Goal: Transaction & Acquisition: Purchase product/service

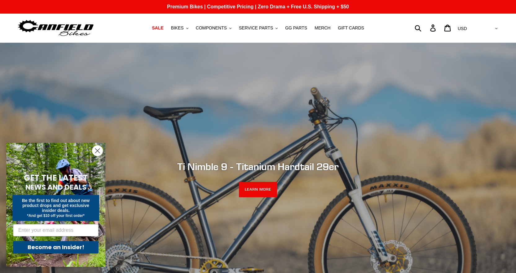
click at [95, 154] on circle "Close dialog" at bounding box center [97, 151] width 10 height 10
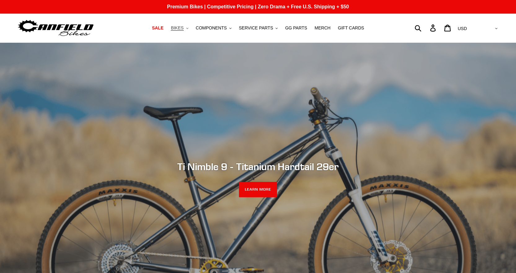
click at [184, 26] on span "BIKES" at bounding box center [177, 27] width 13 height 5
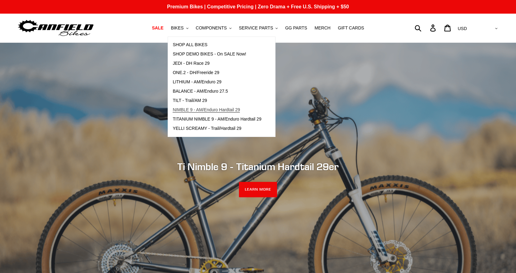
click at [207, 112] on span "NIMBLE 9 - AM/Enduro Hardtail 29" at bounding box center [206, 109] width 67 height 5
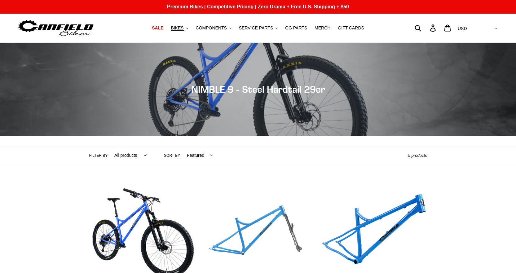
scroll to position [124, 0]
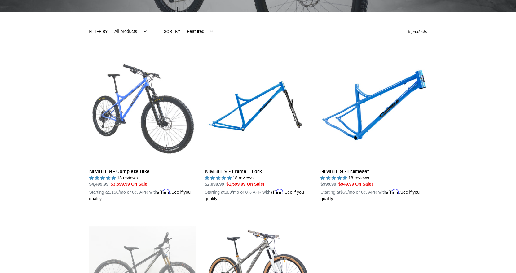
click at [127, 171] on link "NIMBLE 9 - Complete Bike" at bounding box center [142, 129] width 106 height 145
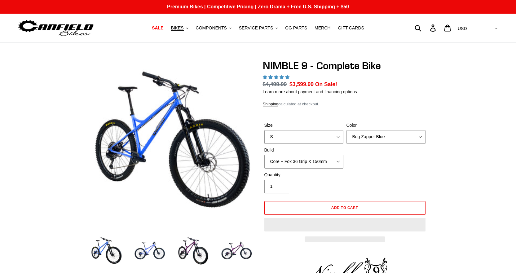
select select "highest-rating"
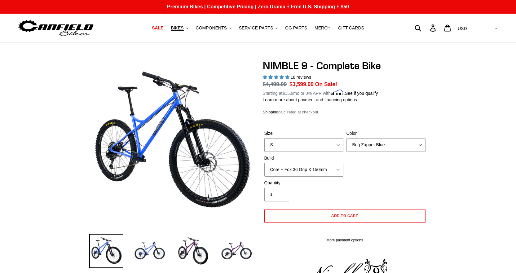
click at [298, 135] on label "Size" at bounding box center [303, 133] width 79 height 7
click at [298, 138] on select "S M L XL" at bounding box center [303, 145] width 79 height 14
click at [295, 142] on select "S M L XL" at bounding box center [303, 145] width 79 height 14
select select "M"
click at [264, 138] on select "S M L XL" at bounding box center [303, 145] width 79 height 14
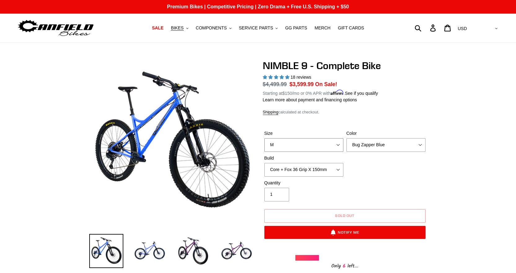
scroll to position [31, 0]
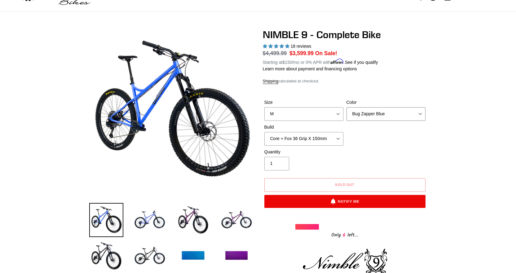
click at [359, 114] on select "Bug Zapper Blue Purple Haze - Sold Out Galaxy Black" at bounding box center [386, 114] width 79 height 14
select select "Galaxy Black"
click at [347, 107] on select "Bug Zapper Blue Purple Haze - Sold Out Galaxy Black" at bounding box center [386, 114] width 79 height 14
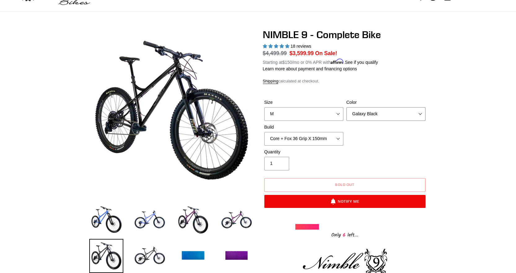
click at [369, 113] on select "Bug Zapper Blue Purple Haze - Sold Out Galaxy Black" at bounding box center [386, 114] width 79 height 14
click at [347, 107] on select "Bug Zapper Blue Purple Haze - Sold Out Galaxy Black" at bounding box center [386, 114] width 79 height 14
click at [346, 187] on button "Sold out" at bounding box center [344, 185] width 161 height 14
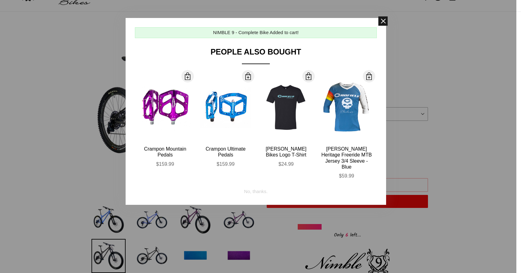
click at [382, 20] on span at bounding box center [382, 20] width 9 height 9
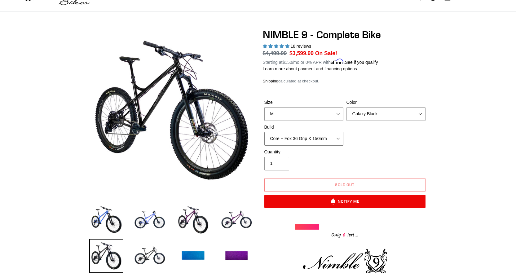
click at [321, 136] on select "Core + Fox 36 Grip X 150mm Pro + Fox 36 Grip X 150mm Core + RockShox Lyrik Ulti…" at bounding box center [303, 139] width 79 height 14
click at [264, 132] on select "Core + Fox 36 Grip X 150mm Pro + Fox 36 Grip X 150mm Core + RockShox Lyrik Ulti…" at bounding box center [303, 139] width 79 height 14
click at [314, 139] on select "Core + Fox 36 Grip X 150mm Pro + Fox 36 Grip X 150mm Core + RockShox Lyrik Ulti…" at bounding box center [303, 139] width 79 height 14
click at [264, 132] on select "Core + Fox 36 Grip X 150mm Pro + Fox 36 Grip X 150mm Core + RockShox Lyrik Ulti…" at bounding box center [303, 139] width 79 height 14
click at [362, 141] on div "Size S M L XL Color Bug Zapper Blue Purple Haze - Sold Out Galaxy Black Build C…" at bounding box center [345, 124] width 164 height 50
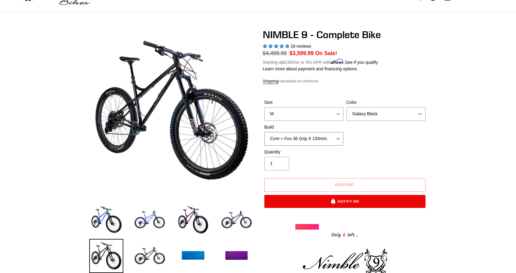
click at [325, 137] on select "Core + Fox 36 Grip X 150mm Pro + Fox 36 Grip X 150mm Core + RockShox Lyrik Ulti…" at bounding box center [303, 139] width 79 height 14
click at [264, 132] on select "Core + Fox 36 Grip X 150mm Pro + Fox 36 Grip X 150mm Core + RockShox Lyrik Ulti…" at bounding box center [303, 139] width 79 height 14
click at [302, 142] on select "Core + Fox 36 Grip X 150mm Pro + Fox 36 Grip X 150mm Core + RockShox Lyrik Ulti…" at bounding box center [303, 139] width 79 height 14
click at [264, 132] on select "Core + Fox 36 Grip X 150mm Pro + Fox 36 Grip X 150mm Core + RockShox Lyrik Ulti…" at bounding box center [303, 139] width 79 height 14
click at [298, 139] on select "Core + Fox 36 Grip X 150mm Pro + Fox 36 Grip X 150mm Core + RockShox Lyrik Ulti…" at bounding box center [303, 139] width 79 height 14
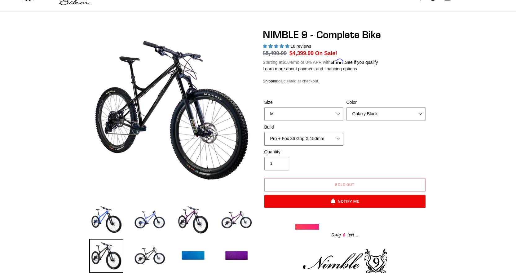
select select "Core + Fox 36 Grip X 150mm"
click at [264, 132] on select "Core + Fox 36 Grip X 150mm Pro + Fox 36 Grip X 150mm Core + RockShox Lyrik Ulti…" at bounding box center [303, 139] width 79 height 14
click at [420, 111] on select "Bug Zapper Blue Purple Haze - Sold Out Galaxy Black" at bounding box center [386, 114] width 79 height 14
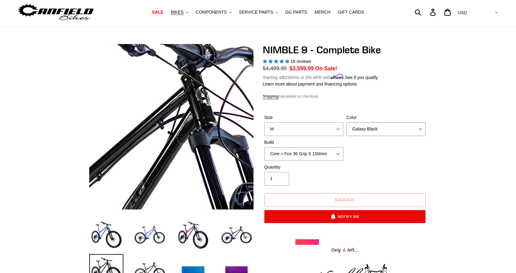
scroll to position [31, 0]
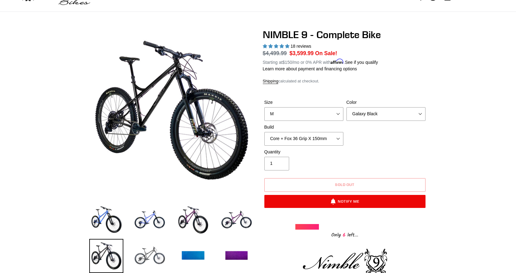
click at [147, 251] on img at bounding box center [150, 256] width 34 height 34
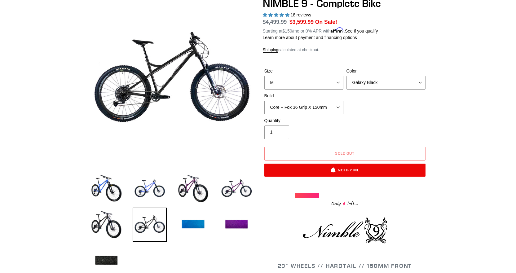
scroll to position [62, 0]
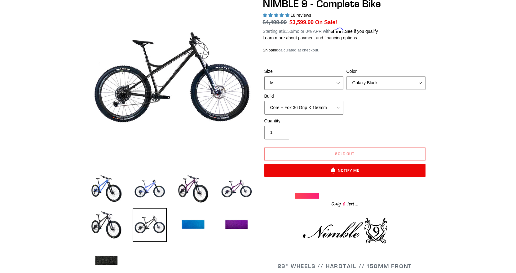
click at [339, 81] on select "S M L XL" at bounding box center [303, 83] width 79 height 14
click at [264, 76] on select "S M L XL" at bounding box center [303, 83] width 79 height 14
click at [338, 83] on select "S M L XL" at bounding box center [303, 83] width 79 height 14
click at [264, 76] on select "S M L XL" at bounding box center [303, 83] width 79 height 14
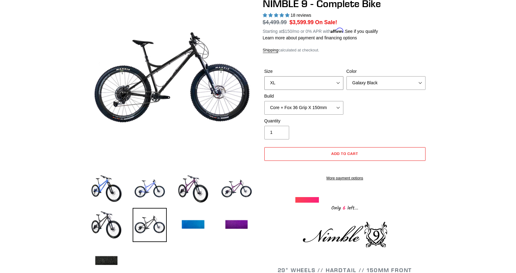
click at [340, 82] on select "S M L XL" at bounding box center [303, 83] width 79 height 14
select select "M"
click at [264, 76] on select "S M L XL" at bounding box center [303, 83] width 79 height 14
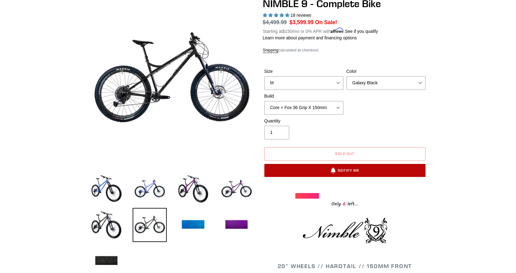
click at [323, 168] on button "Notify Me" at bounding box center [344, 170] width 161 height 13
select select "39861193605195"
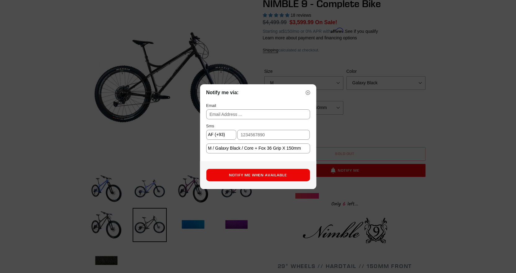
click at [308, 92] on img at bounding box center [308, 93] width 4 height 4
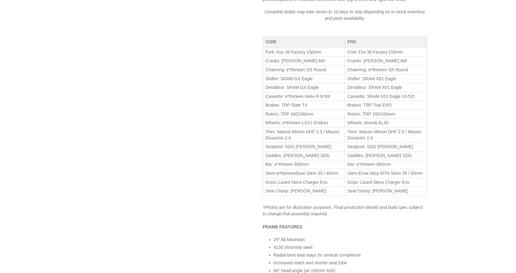
scroll to position [403, 0]
